Goal: Register for event/course

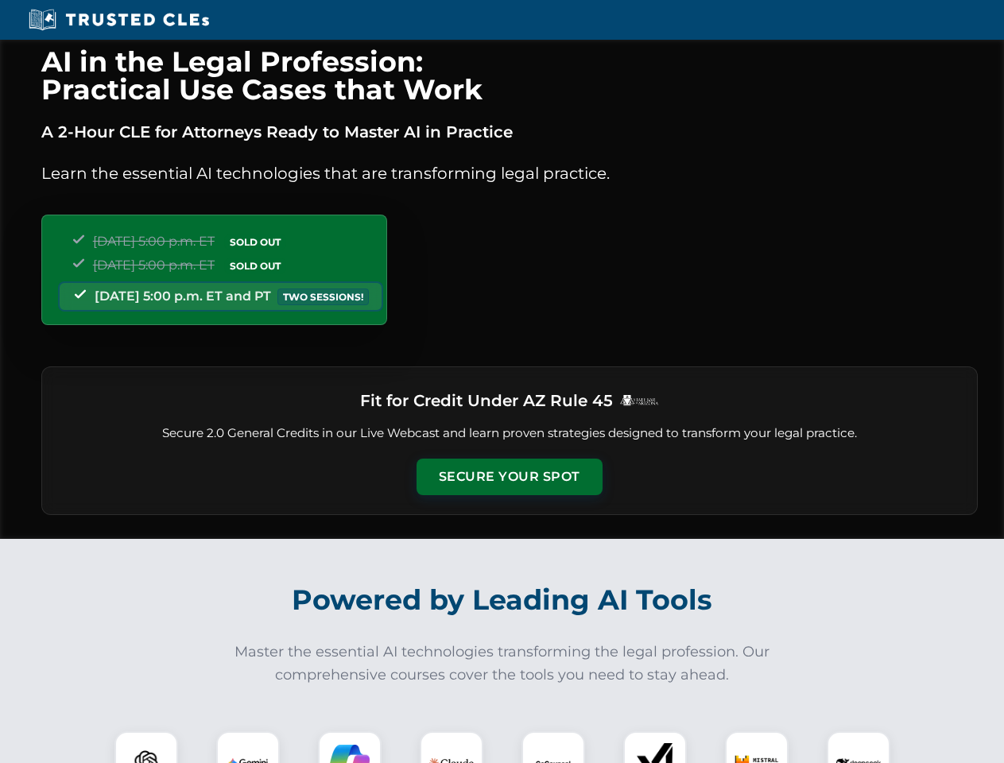
click at [509, 477] on button "Secure Your Spot" at bounding box center [509, 477] width 186 height 37
click at [146, 747] on img at bounding box center [146, 763] width 46 height 46
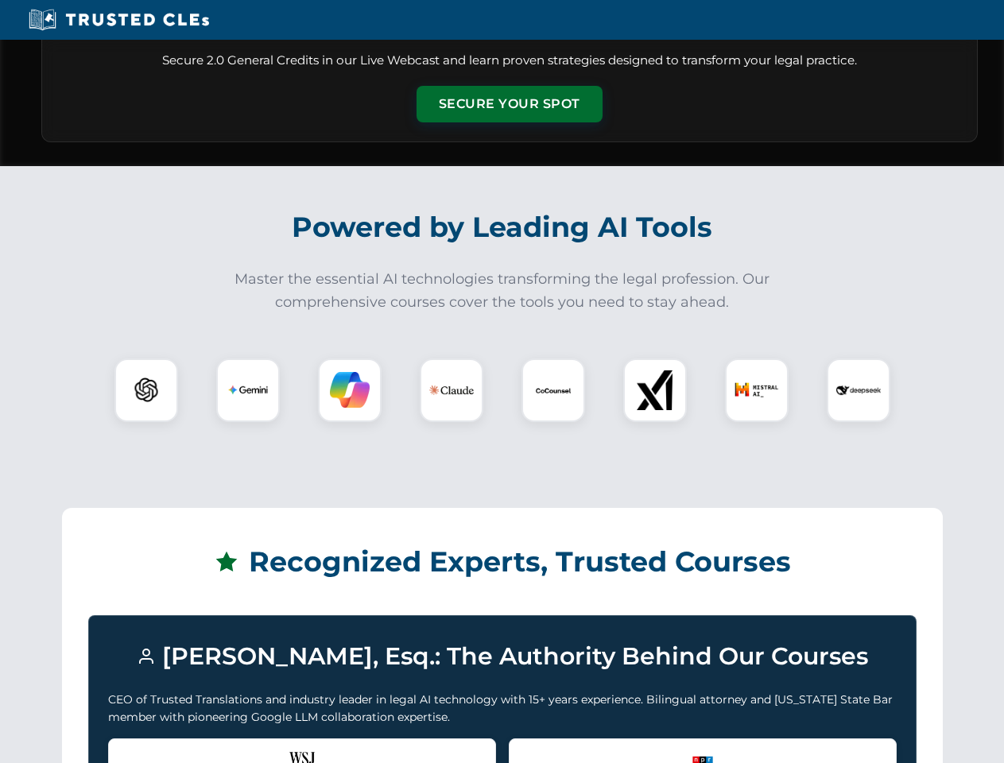
click at [248, 747] on div "Recognized by the WSJ [PERSON_NAME] was featured for his expertise in AI legal …" at bounding box center [302, 770] width 388 height 64
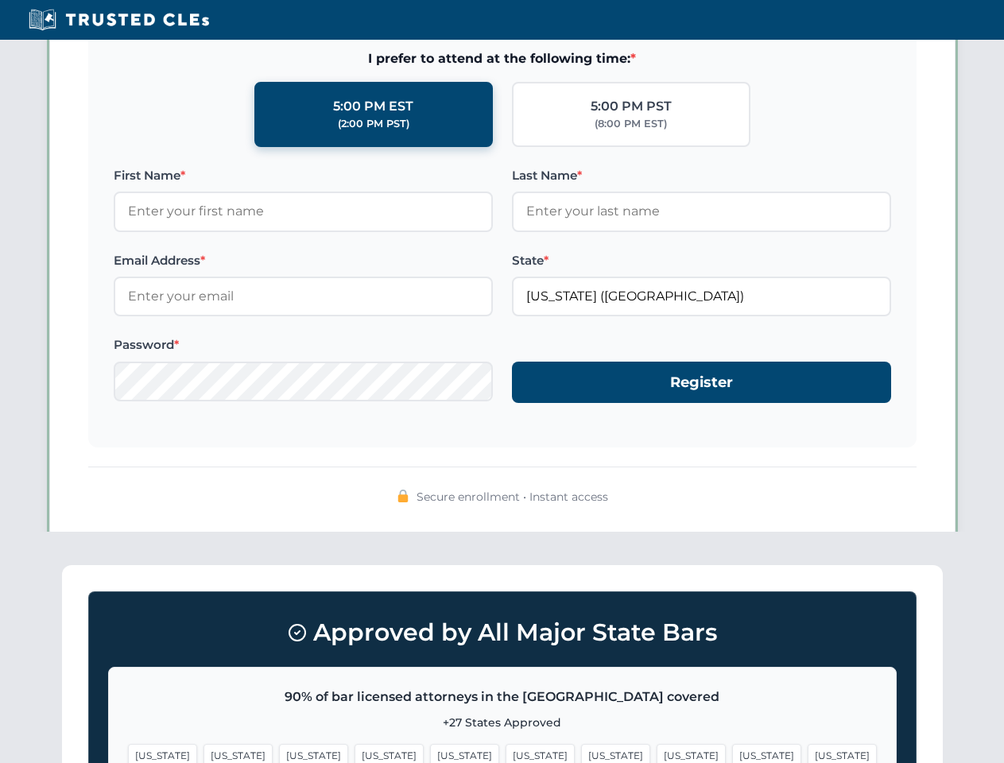
click at [581, 747] on span "[US_STATE]" at bounding box center [615, 755] width 69 height 23
click at [732, 747] on span "[US_STATE]" at bounding box center [766, 755] width 69 height 23
